Goal: Information Seeking & Learning: Check status

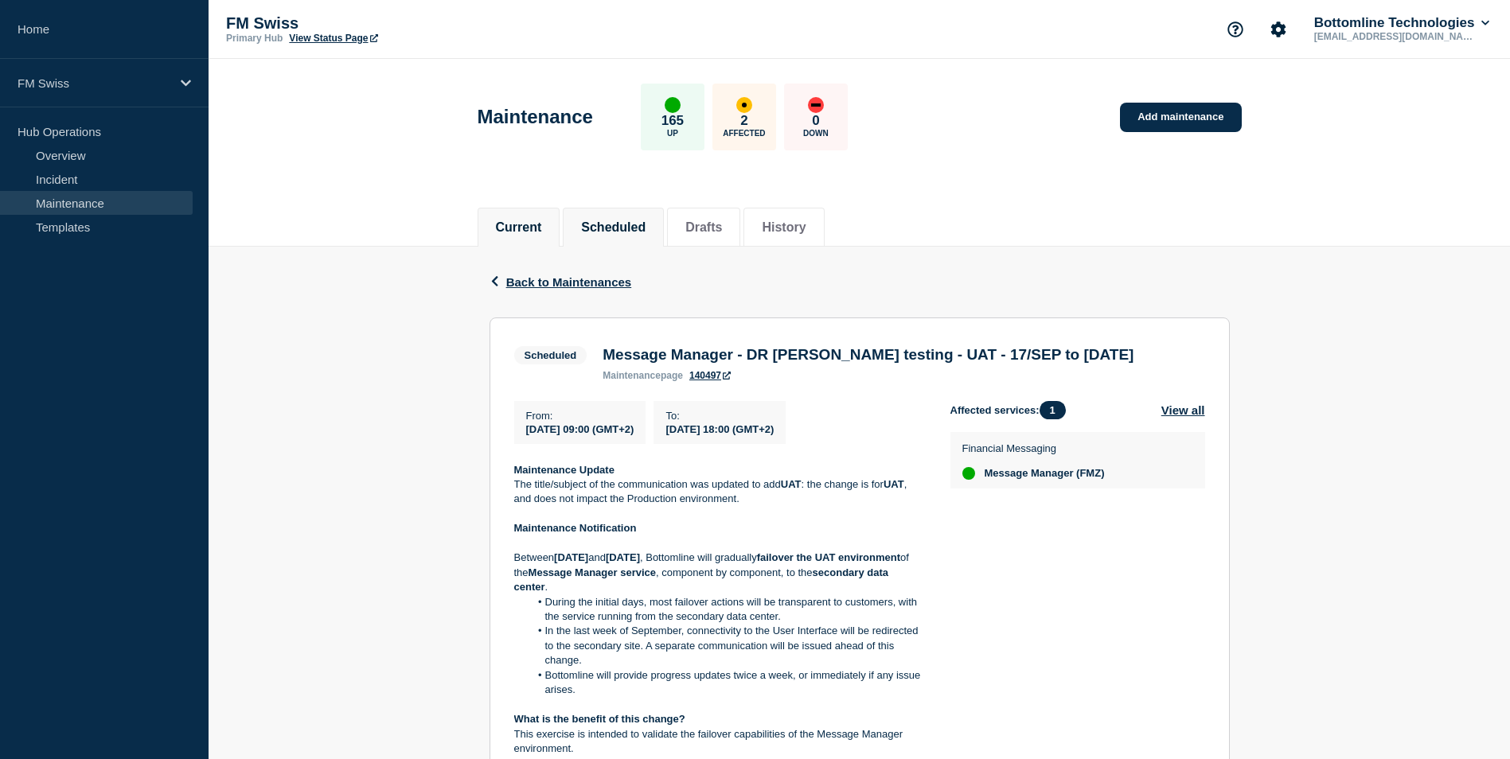
click at [526, 231] on button "Current" at bounding box center [519, 228] width 46 height 14
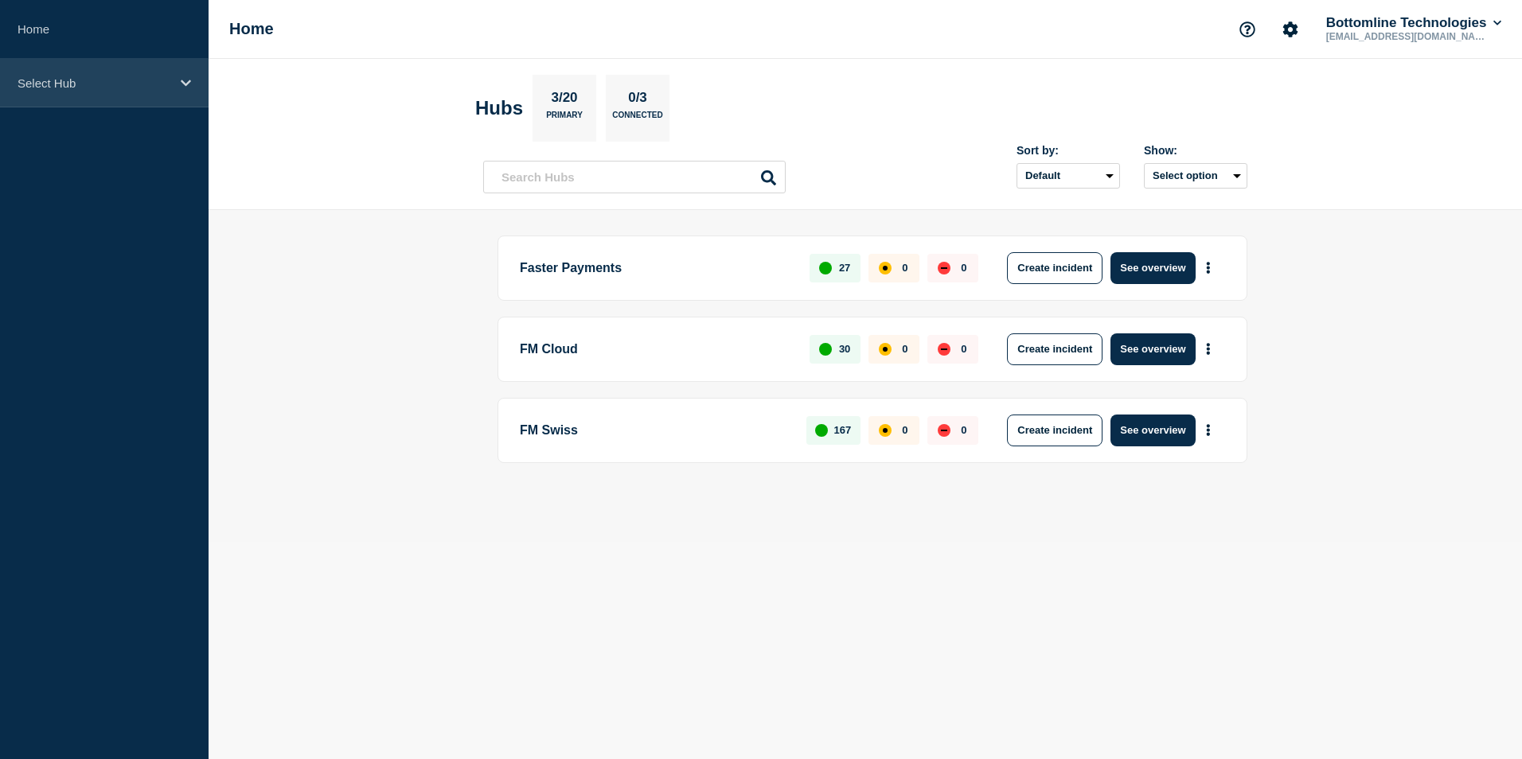
click at [59, 64] on div "Select Hub" at bounding box center [104, 83] width 209 height 49
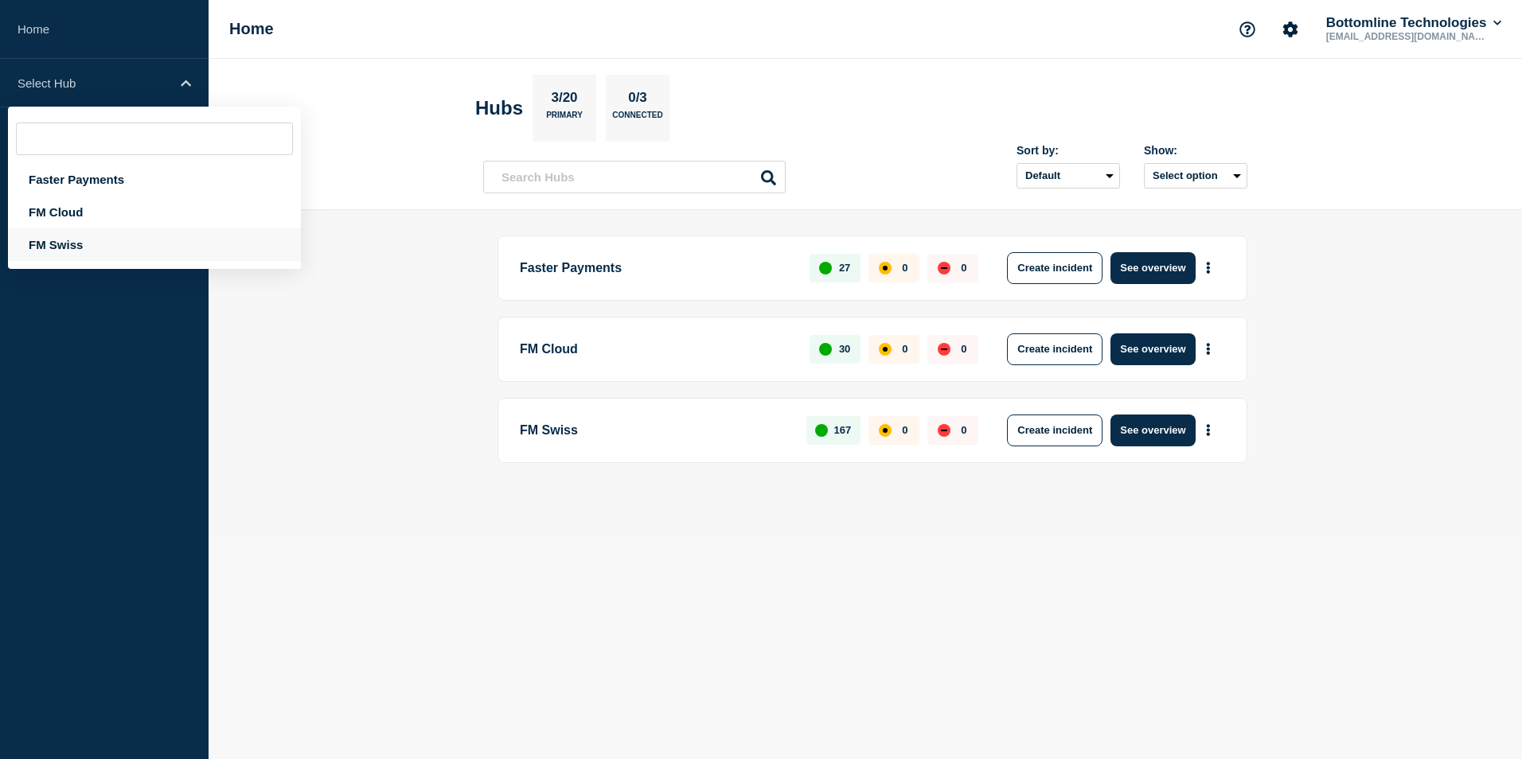
click at [83, 254] on div "FM Swiss" at bounding box center [154, 244] width 293 height 33
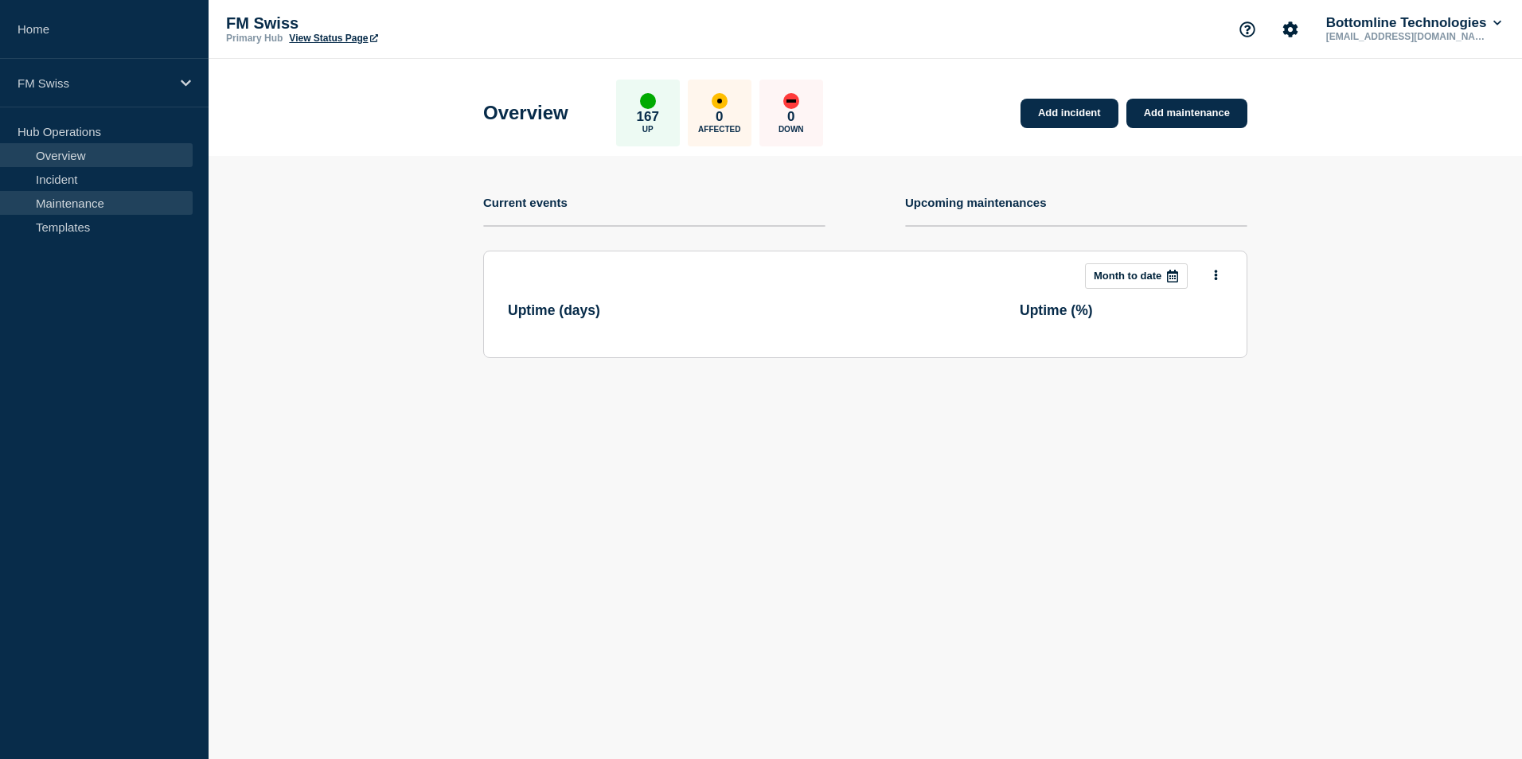
click at [84, 201] on link "Maintenance" at bounding box center [96, 203] width 193 height 24
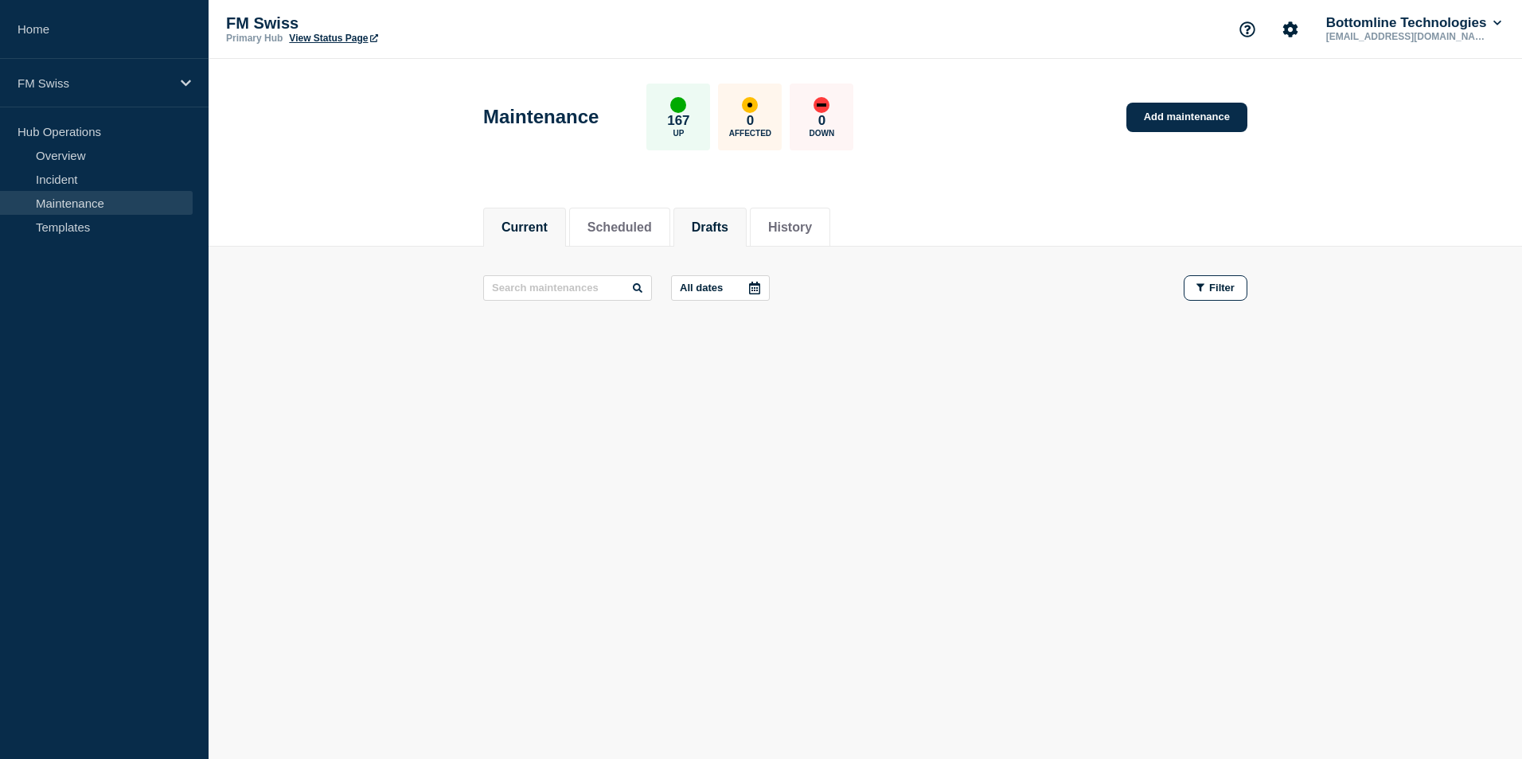
click at [728, 224] on button "Drafts" at bounding box center [710, 228] width 37 height 14
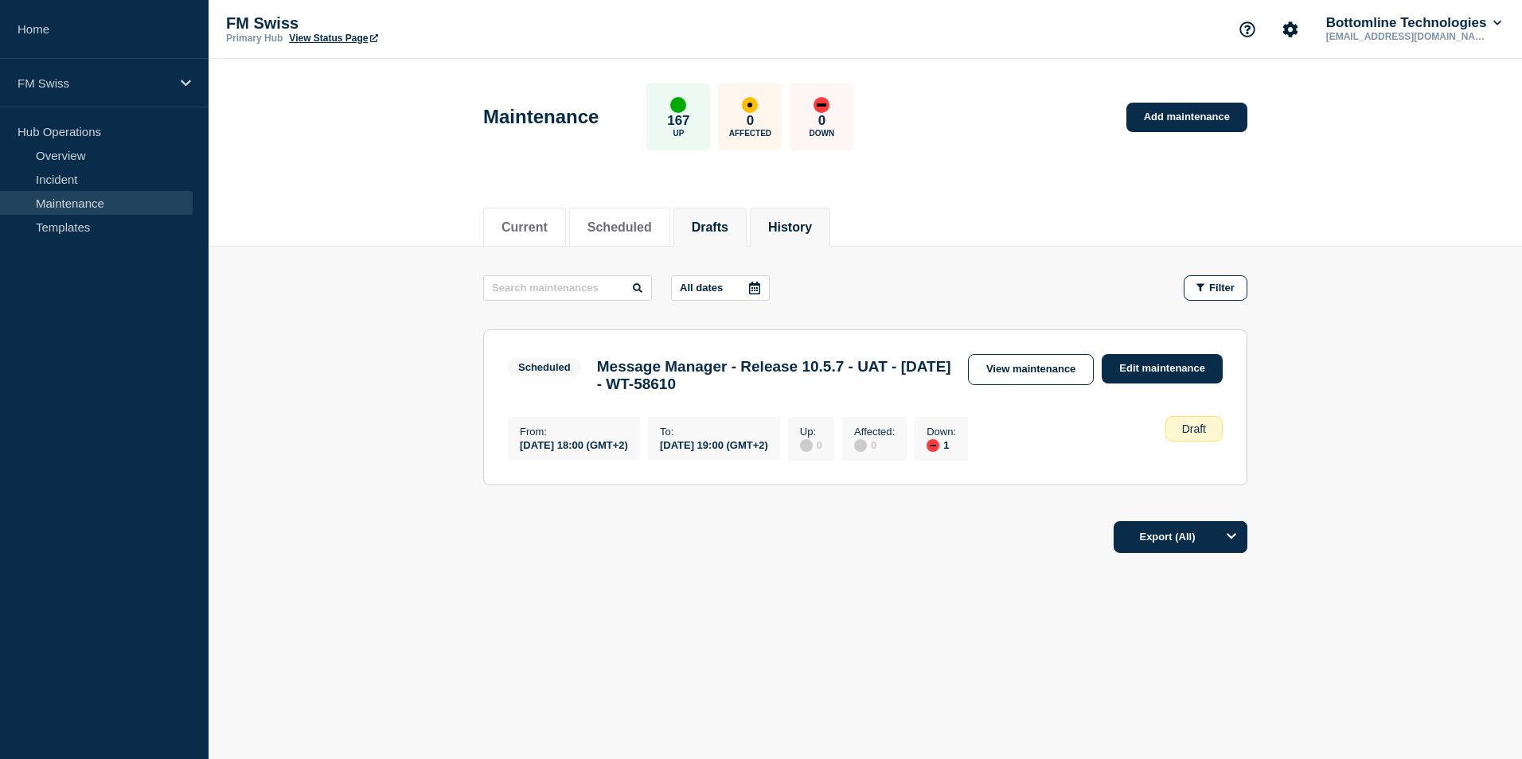
click at [811, 222] on button "History" at bounding box center [790, 228] width 44 height 14
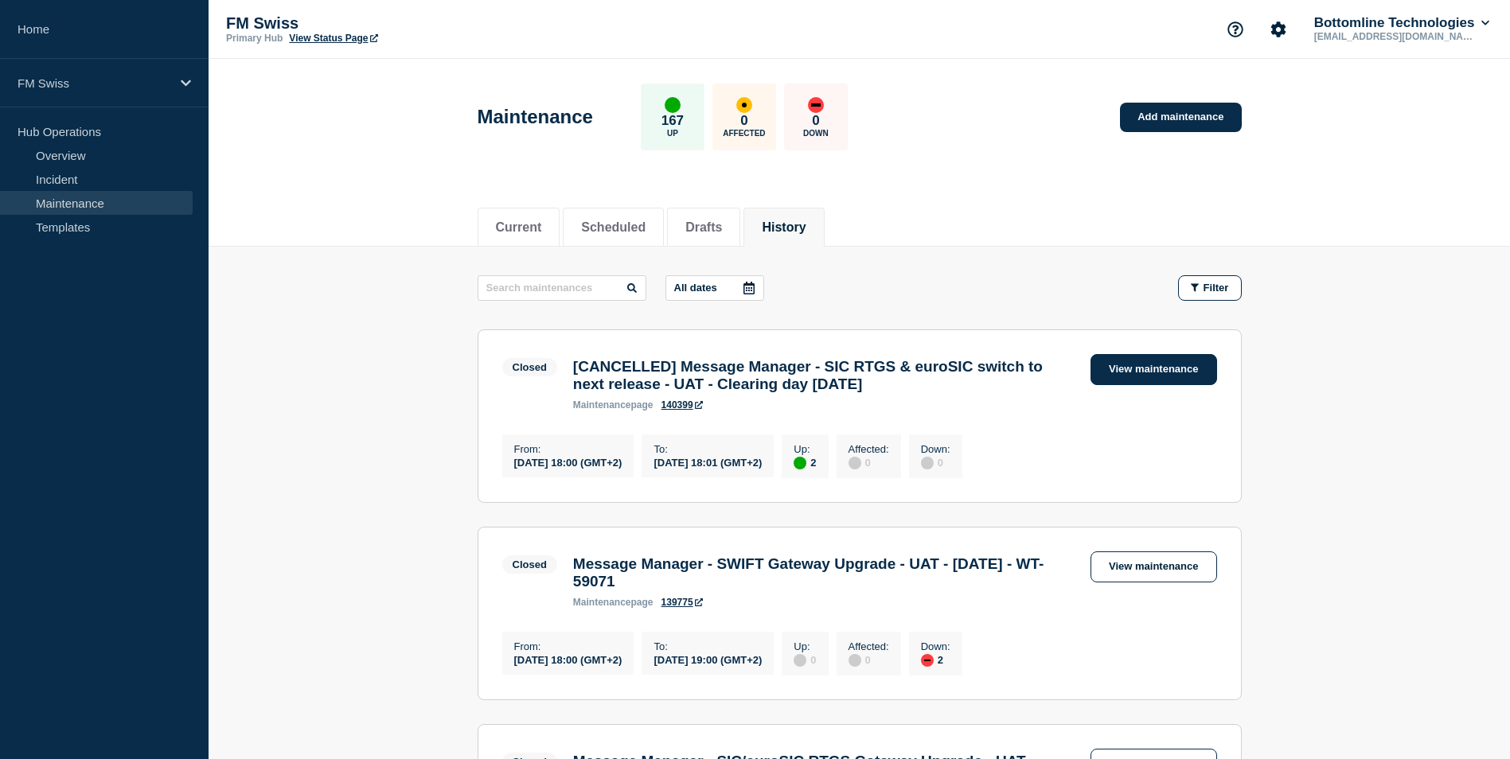
click at [1118, 366] on link "View maintenance" at bounding box center [1154, 369] width 126 height 31
